Goal: Task Accomplishment & Management: Manage account settings

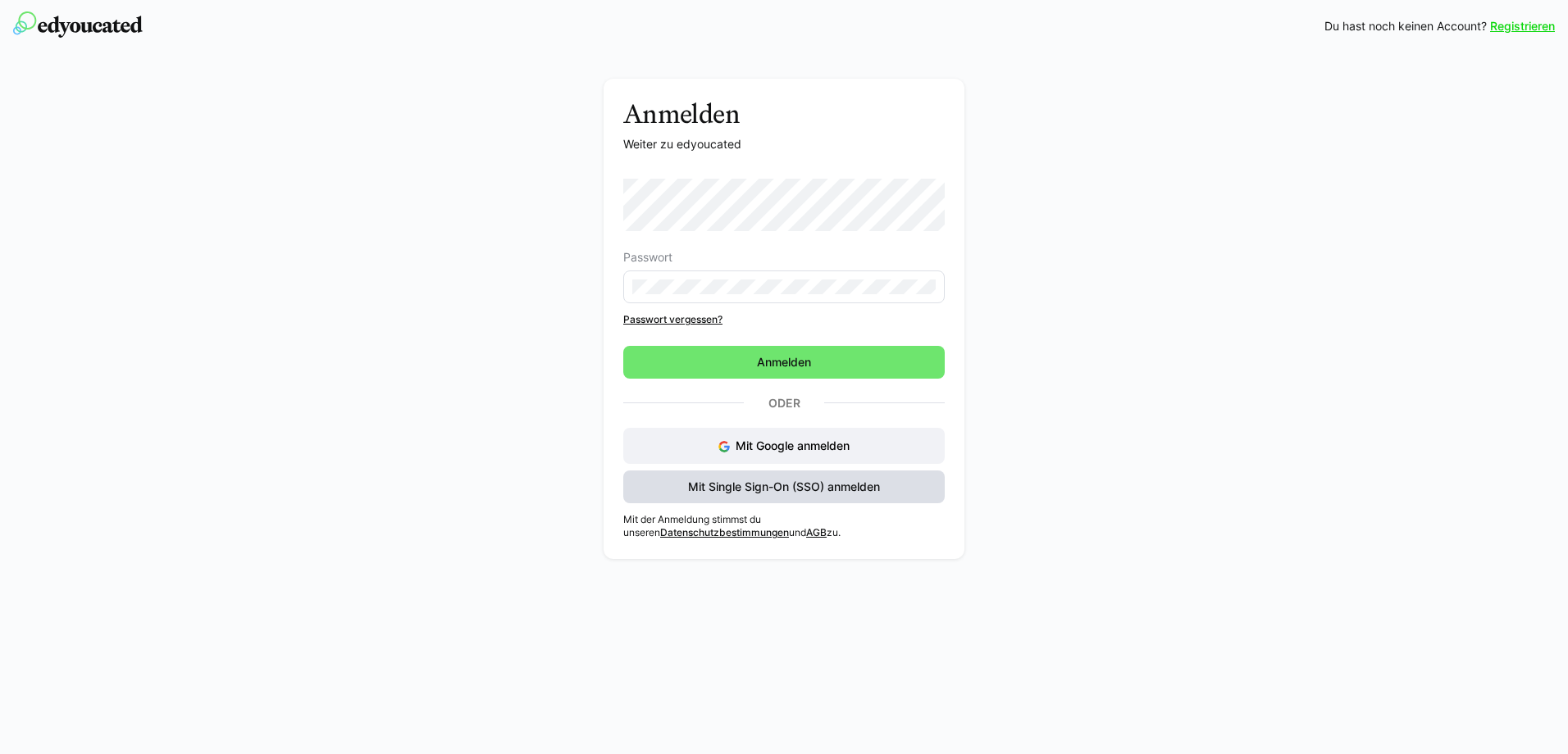
click at [816, 498] on span "Mit Single Sign-On (SSO) anmelden" at bounding box center [784, 487] width 321 height 33
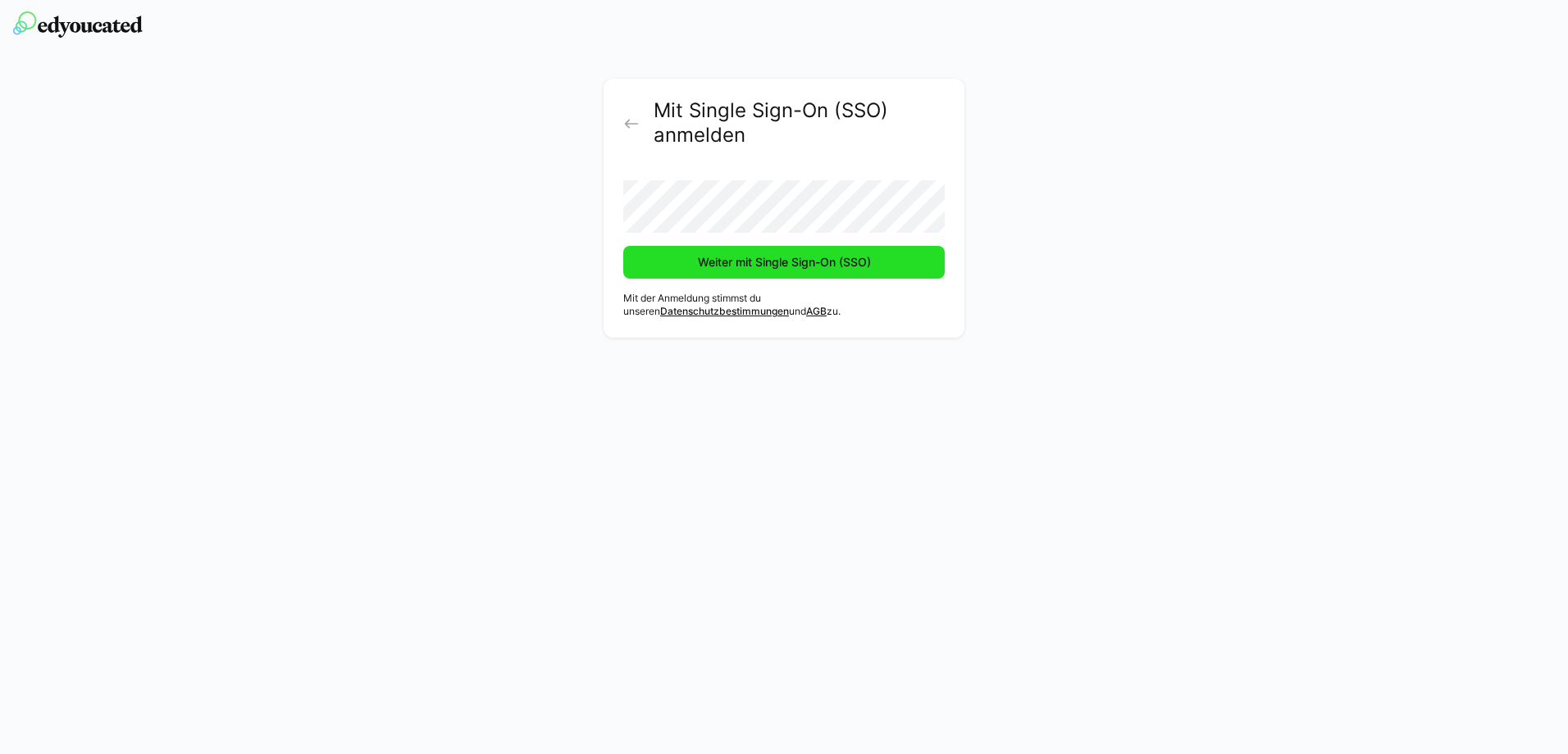
click at [689, 264] on span "Weiter mit Single Sign-On (SSO)" at bounding box center [784, 262] width 321 height 33
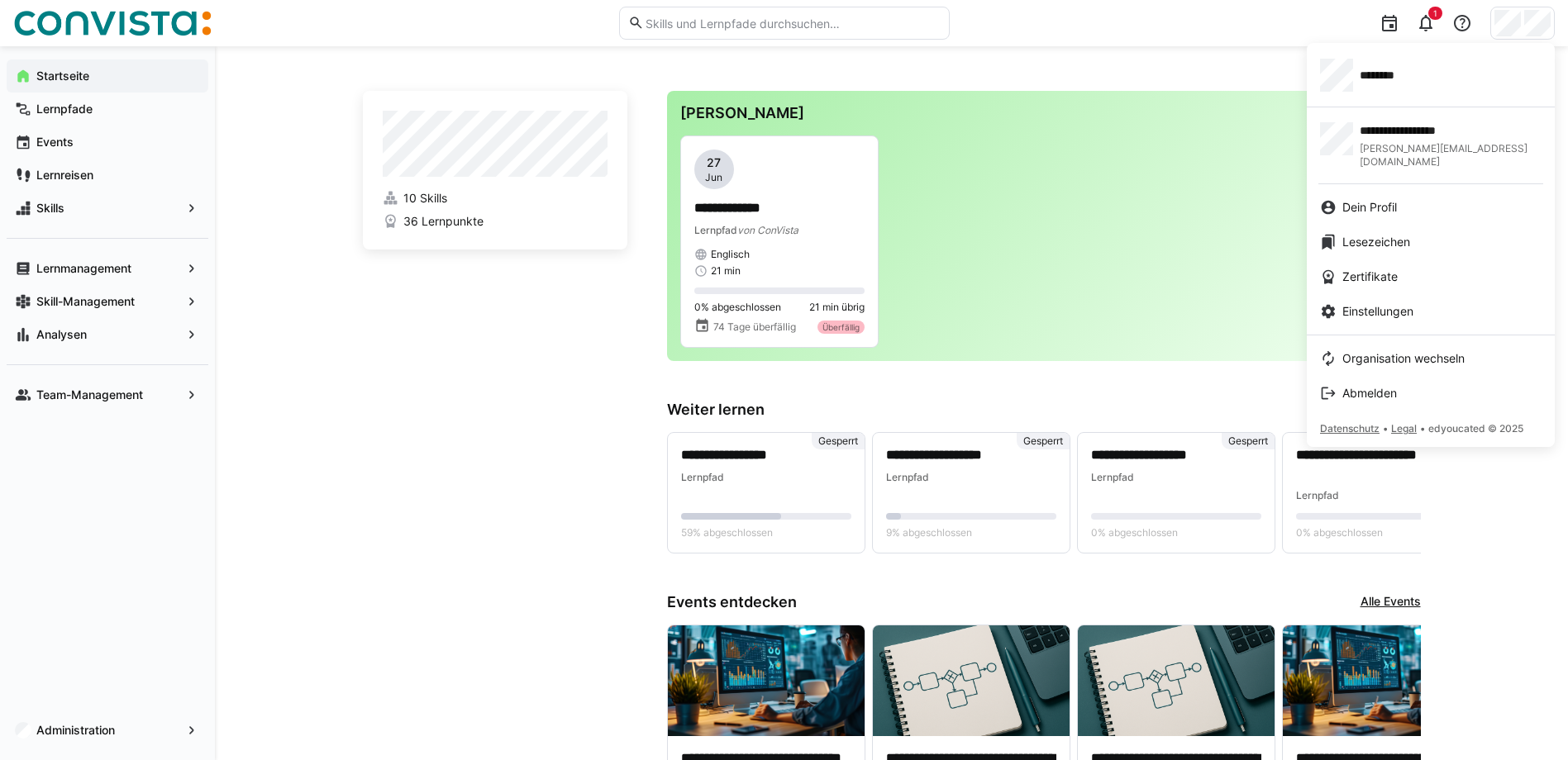
click at [86, 735] on div at bounding box center [784, 380] width 1568 height 760
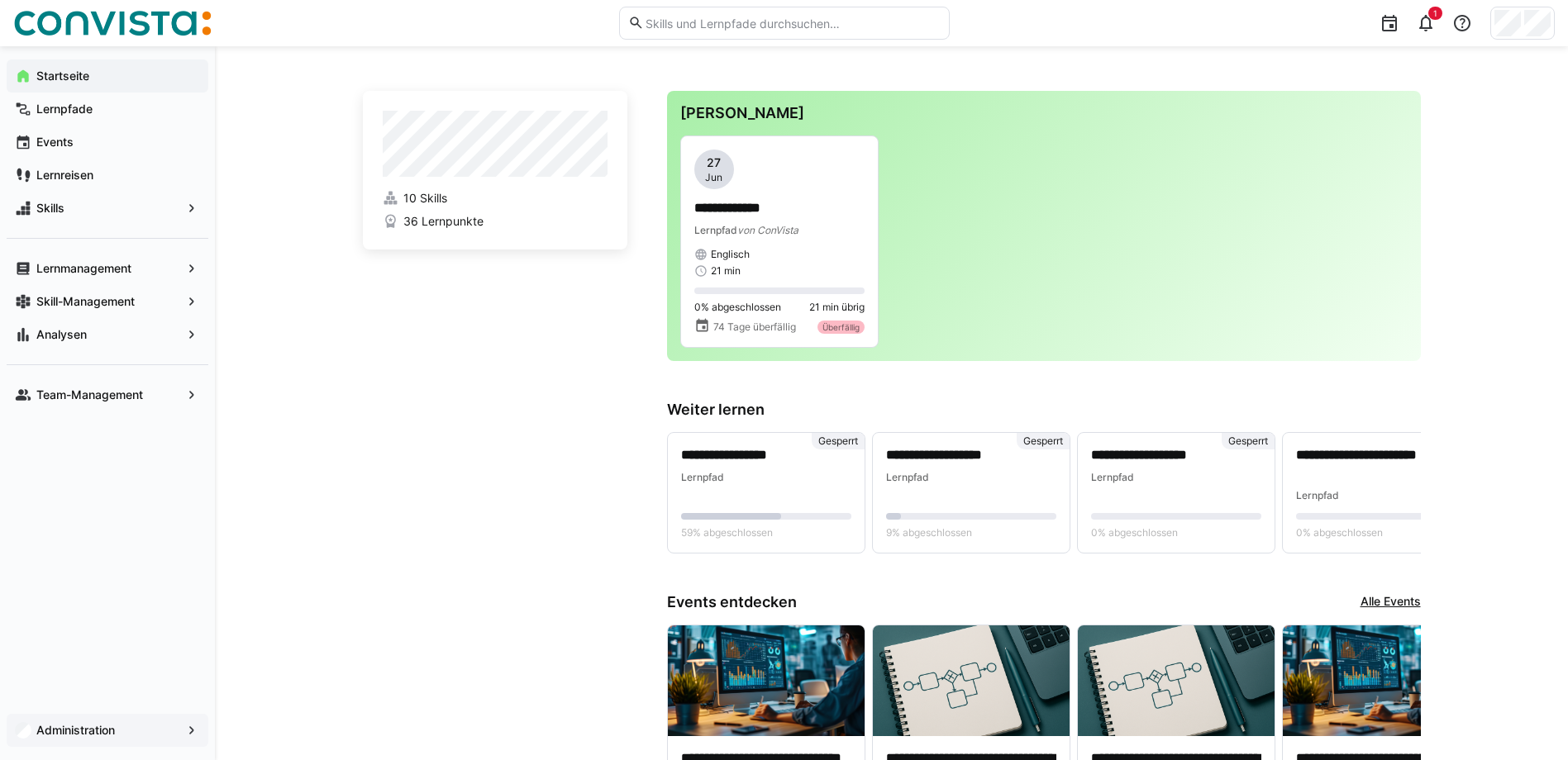
click at [0, 0] on app-navigation-label "Administration" at bounding box center [0, 0] width 0 height 0
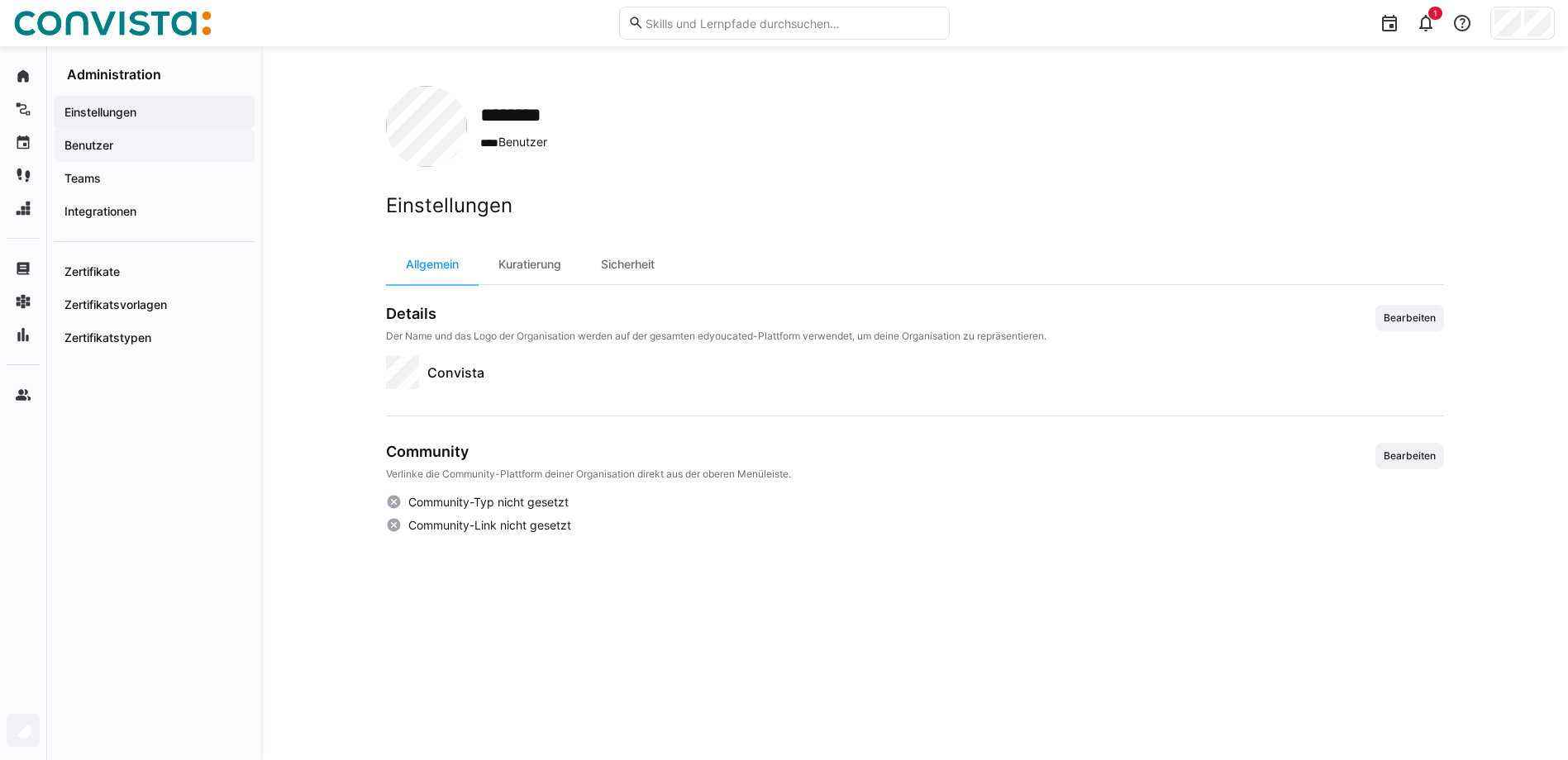
click at [132, 134] on div "Benutzer" at bounding box center [153, 145] width 201 height 33
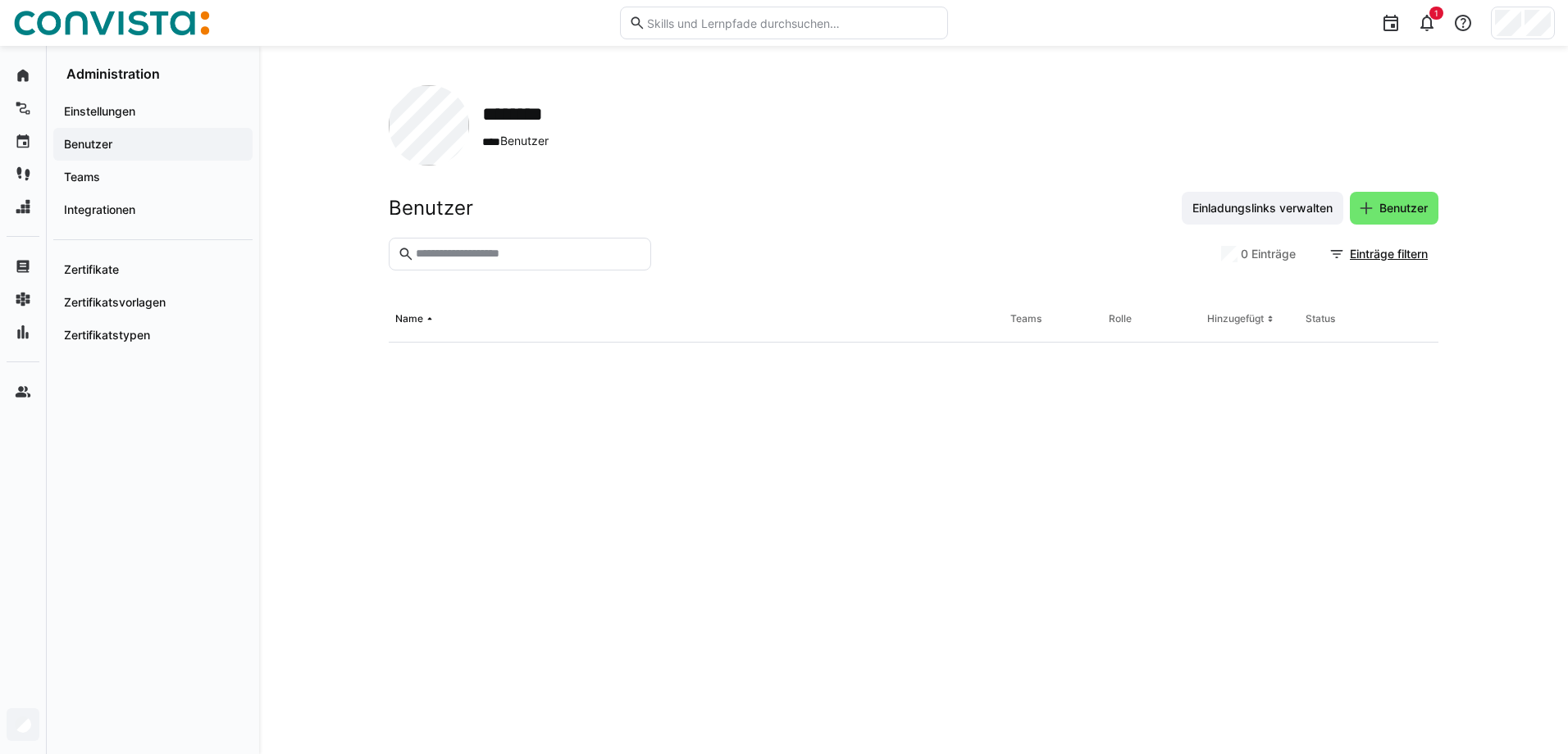
click at [527, 253] on input "text" at bounding box center [528, 254] width 228 height 15
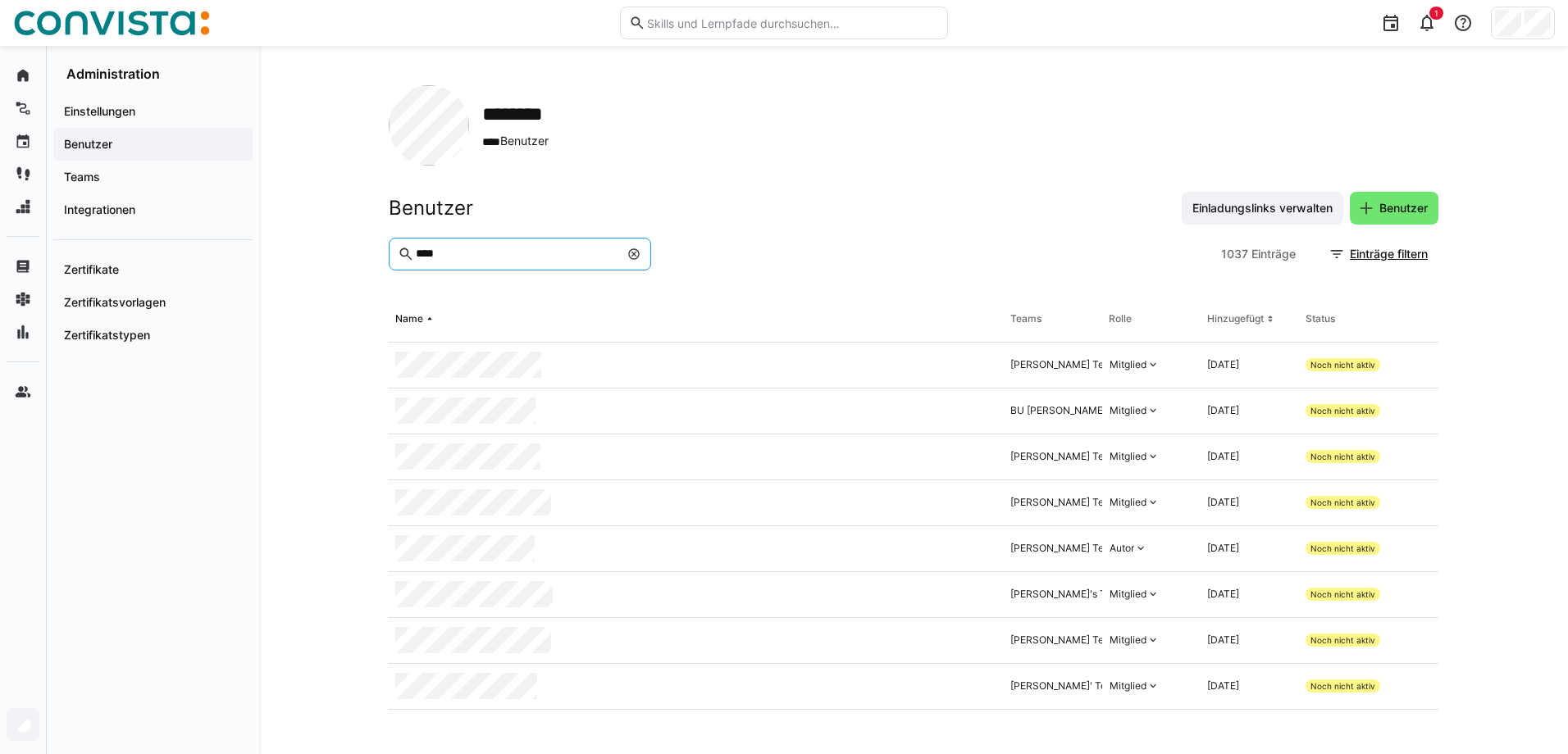
type input "****"
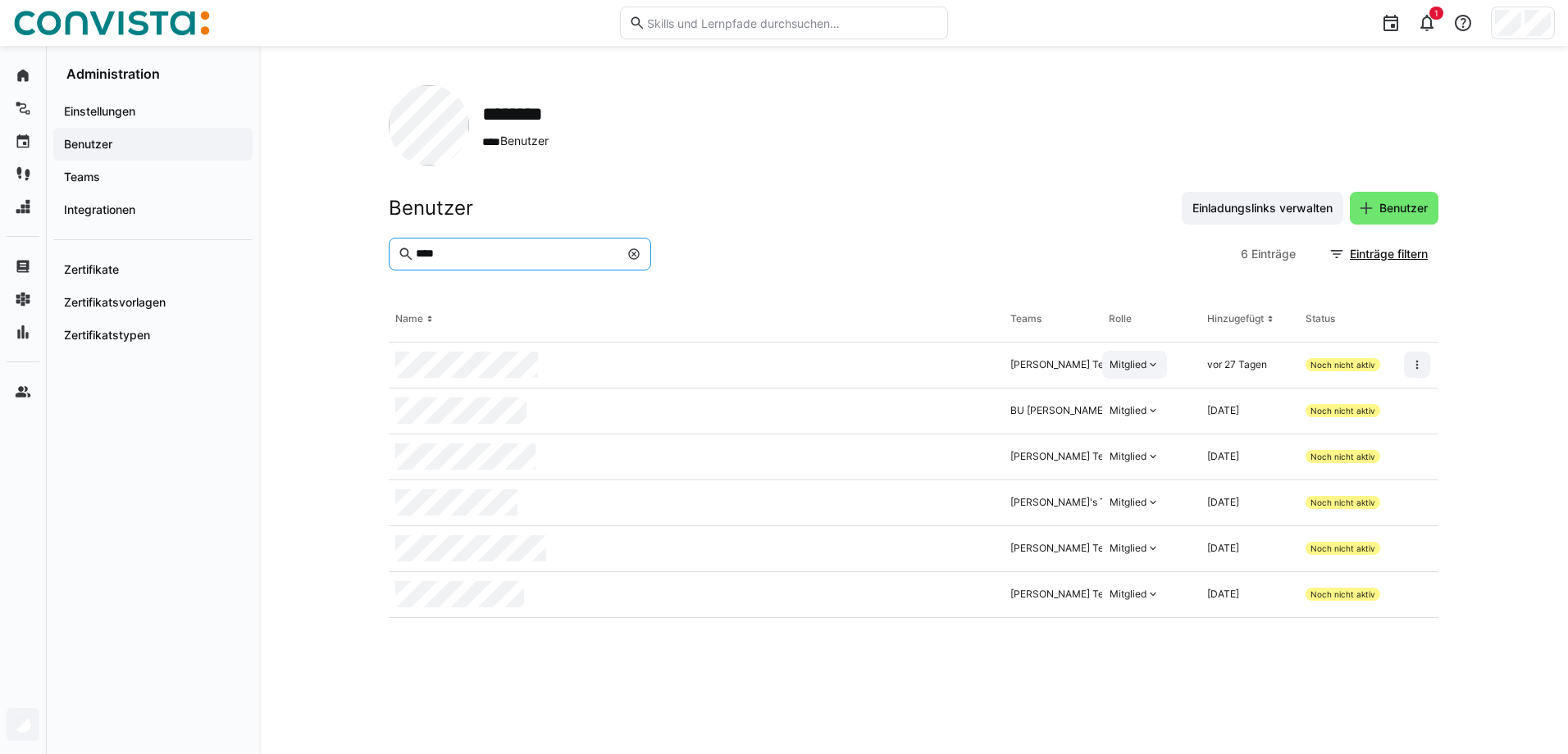
click at [1144, 368] on div "Mitglied" at bounding box center [1128, 365] width 37 height 13
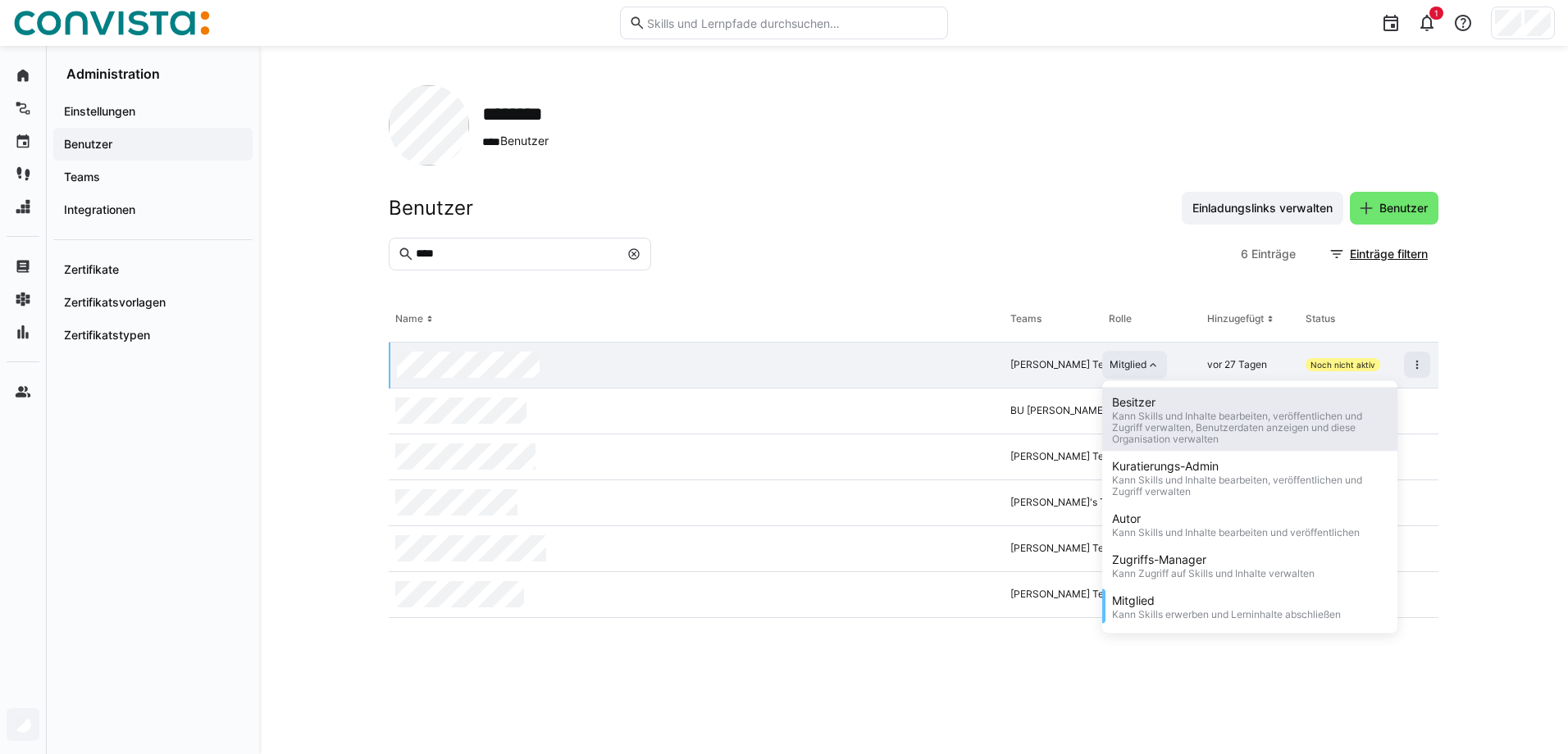
click at [1159, 418] on div "Kann Skills und Inhalte bearbeiten, veröffentlichen und Zugriff verwalten, Benu…" at bounding box center [1250, 428] width 275 height 35
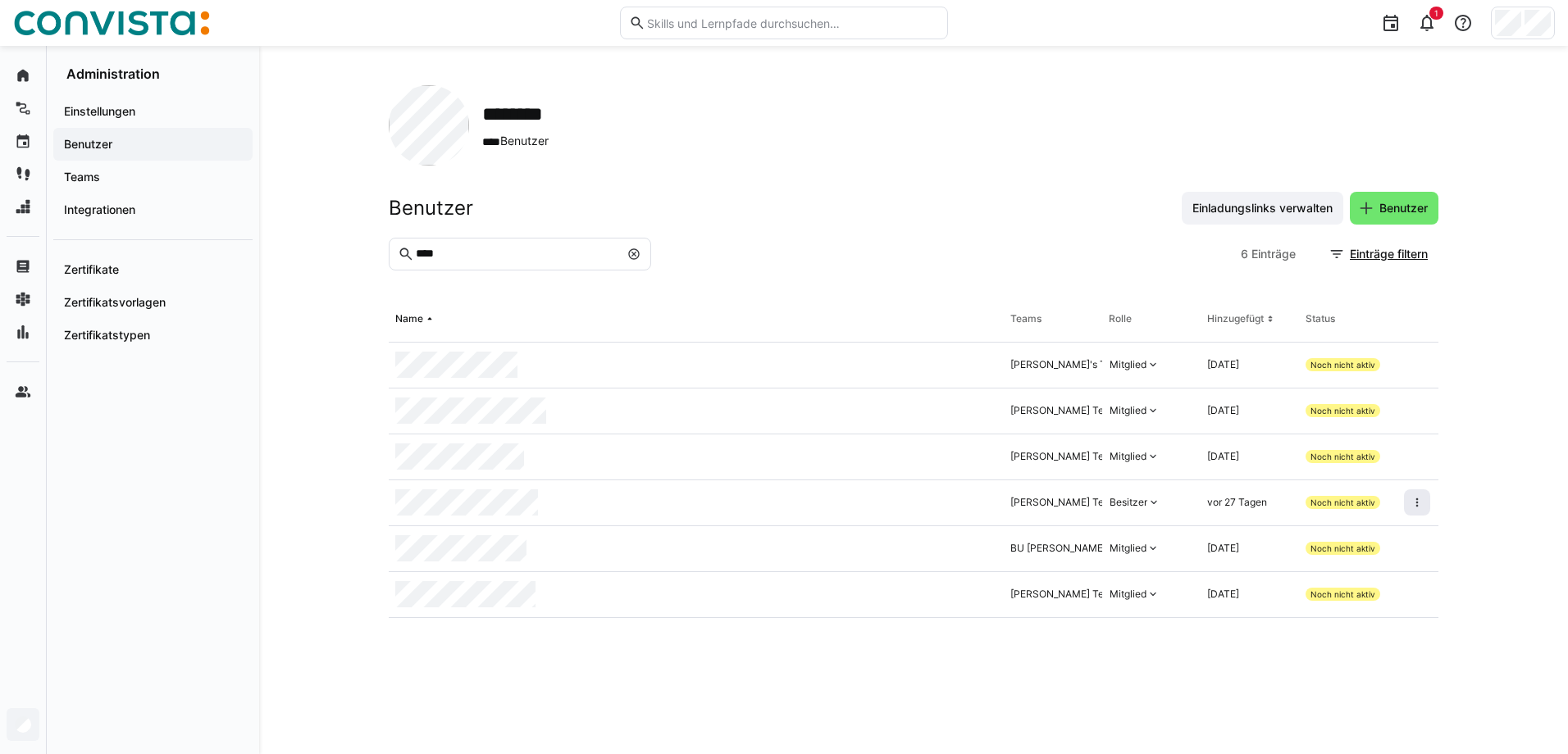
click at [1417, 509] on eds-icon at bounding box center [1417, 503] width 13 height 13
click at [1299, 532] on div "Einladung erneut senden" at bounding box center [1332, 541] width 190 height 33
